Goal: Use online tool/utility: Utilize a website feature to perform a specific function

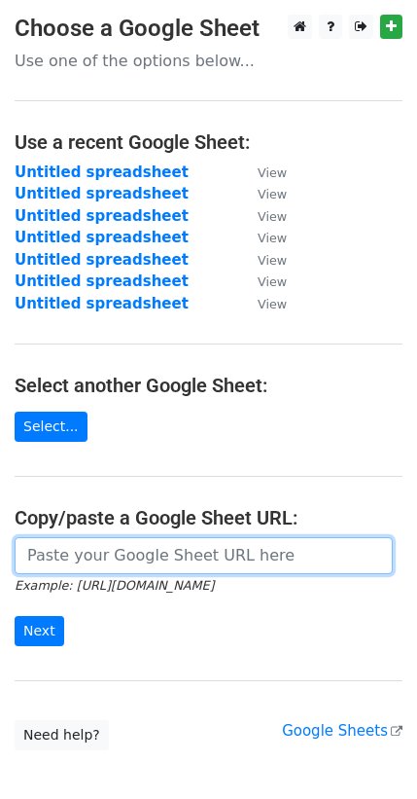
click at [170, 551] on input "url" at bounding box center [204, 555] width 379 height 37
paste input "https://docs.google.com/spreadsheets/d/17PF5i1n7LXKQcwt0xX8krc35wrHMTdrv0a3v2Vg…"
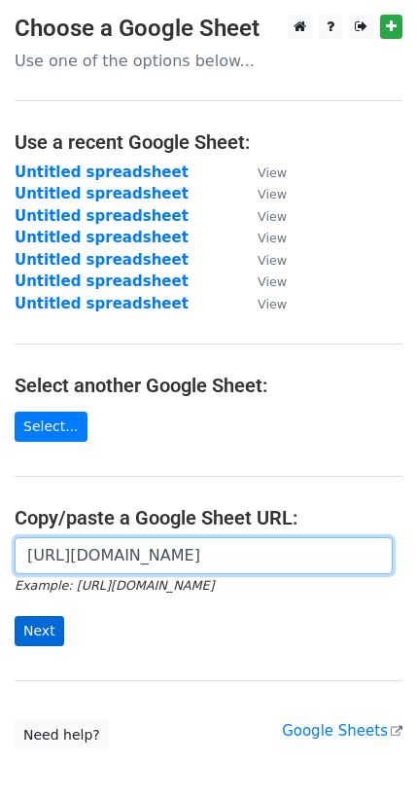
type input "https://docs.google.com/spreadsheets/d/17PF5i1n7LXKQcwt0xX8krc35wrHMTdrv0a3v2Vg…"
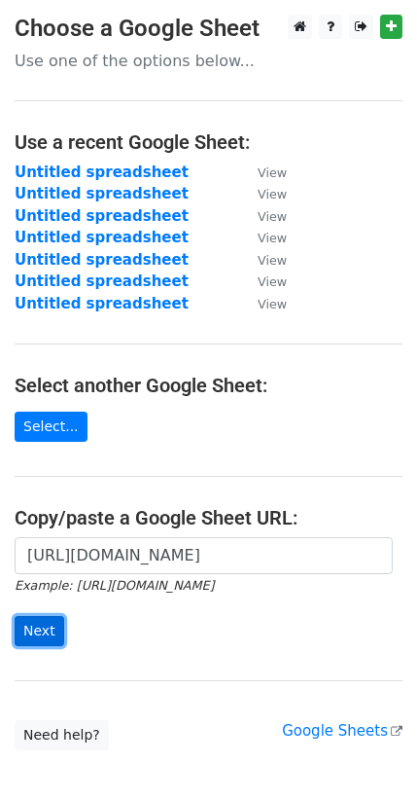
click at [50, 627] on input "Next" at bounding box center [40, 631] width 50 height 30
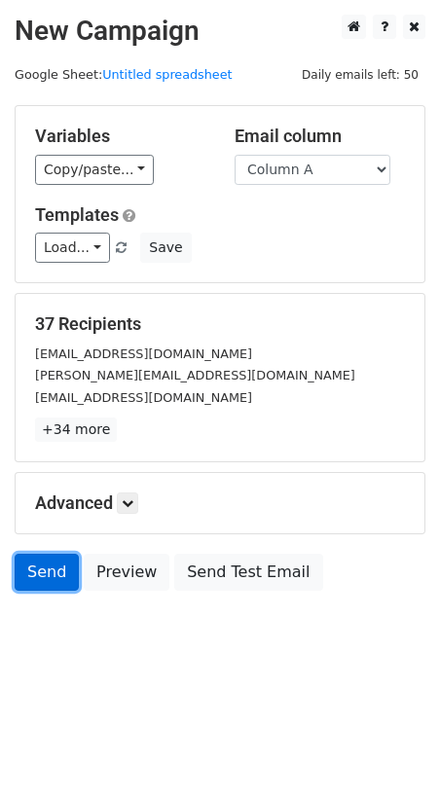
click at [44, 564] on link "Send" at bounding box center [47, 572] width 64 height 37
